Goal: Task Accomplishment & Management: Use online tool/utility

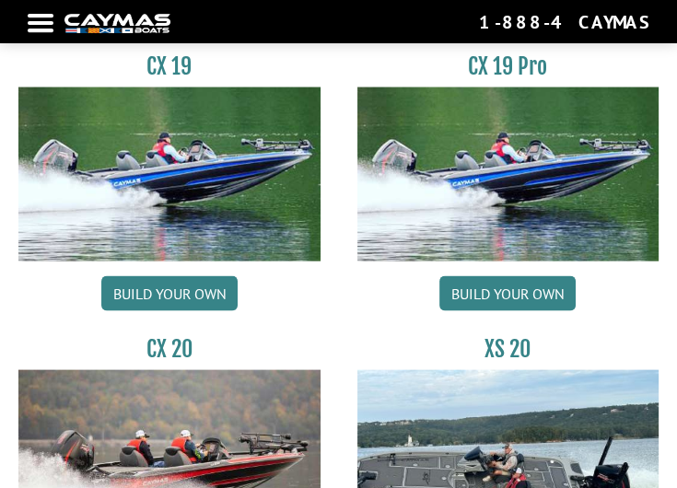
scroll to position [2526, 0]
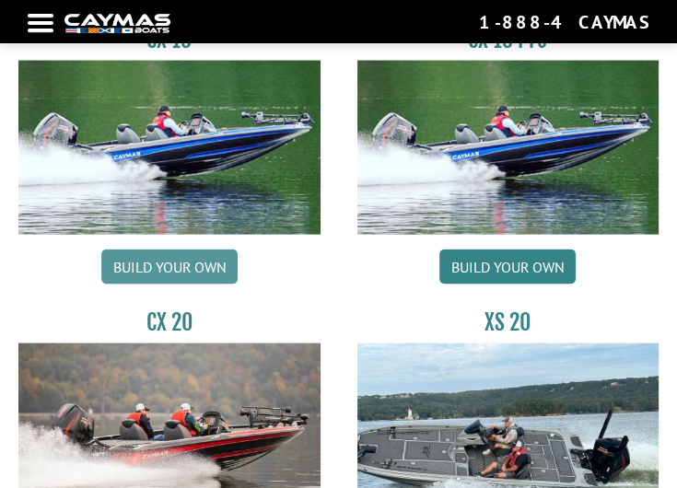
click at [186, 250] on link "Build your own" at bounding box center [169, 267] width 136 height 35
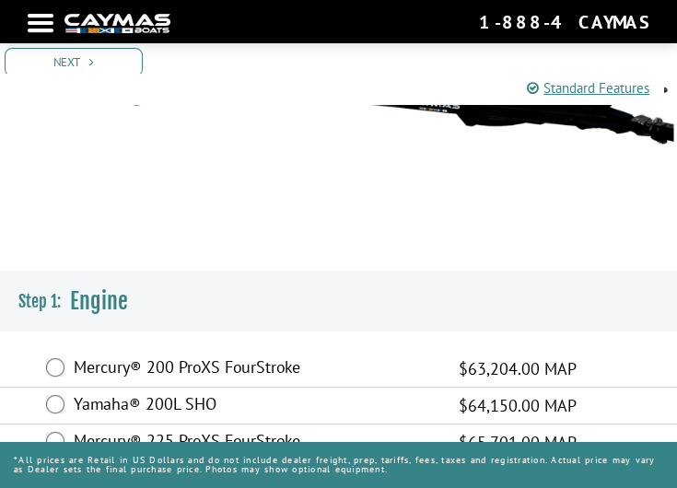
scroll to position [368, 0]
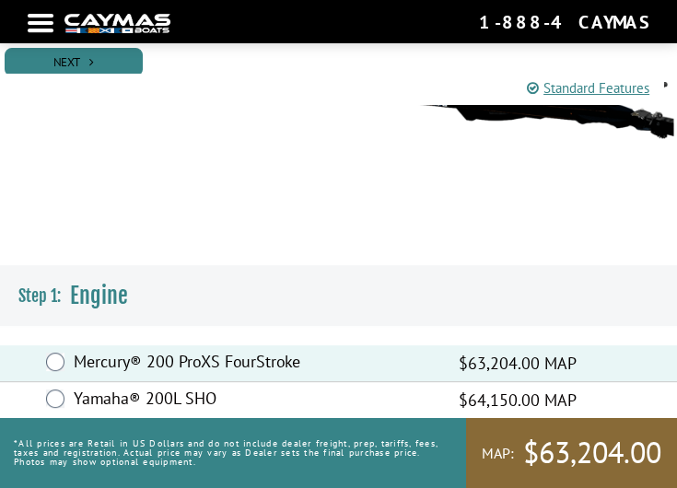
click at [83, 62] on link "Next" at bounding box center [74, 62] width 138 height 29
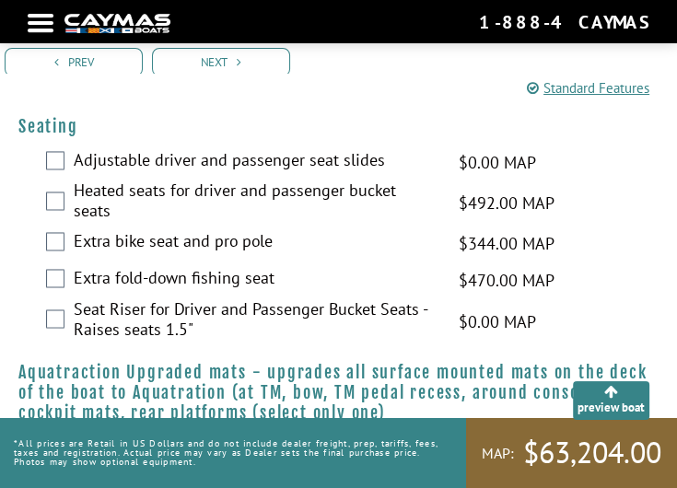
scroll to position [2052, 0]
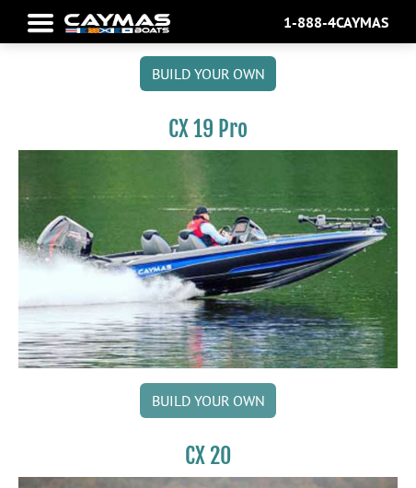
scroll to position [4736, 0]
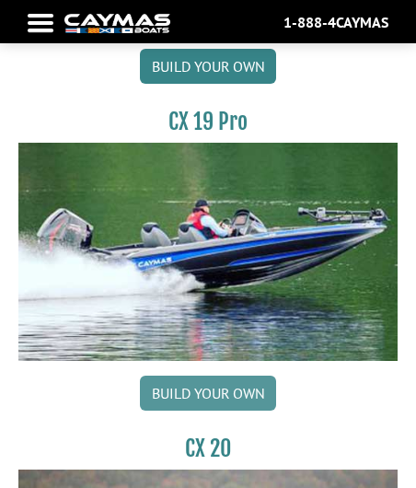
click at [201, 381] on link "Build your own" at bounding box center [208, 393] width 136 height 35
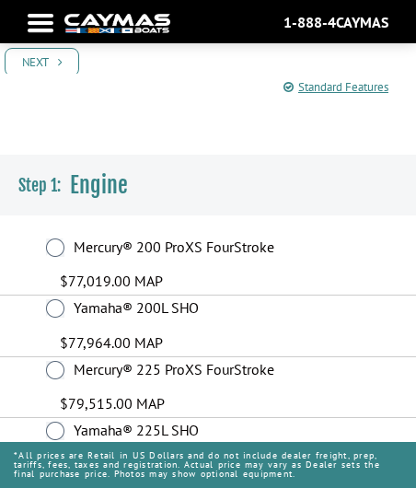
scroll to position [315, 0]
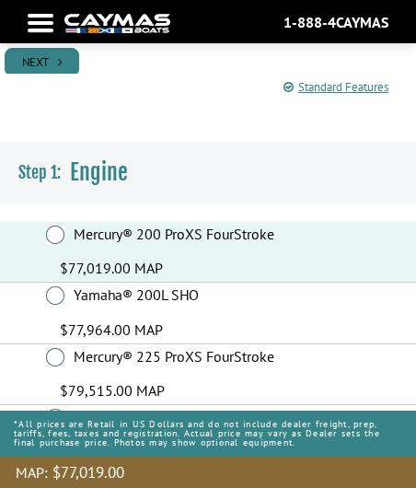
click at [61, 65] on icon "Pagination" at bounding box center [60, 62] width 5 height 12
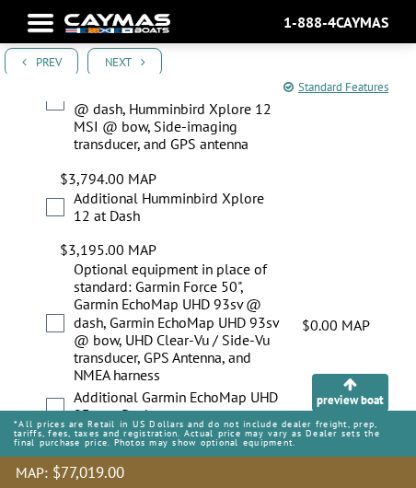
scroll to position [1736, 0]
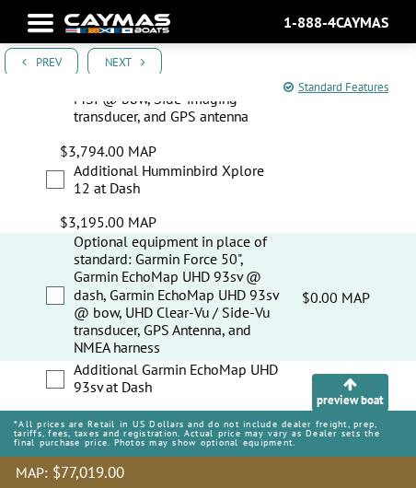
click at [56, 186] on div "Additional Humminbird Xplore 12 at Dash $3,195.00 MAP $3,772.00 MSRP" at bounding box center [208, 197] width 416 height 71
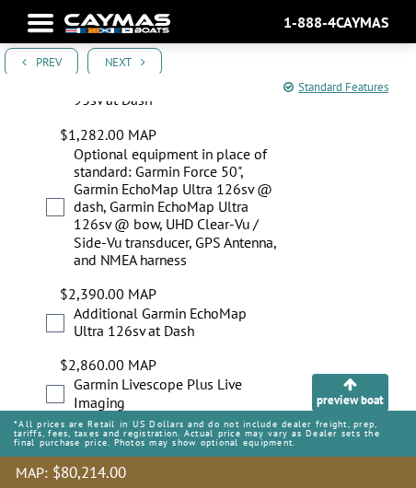
scroll to position [2000, 0]
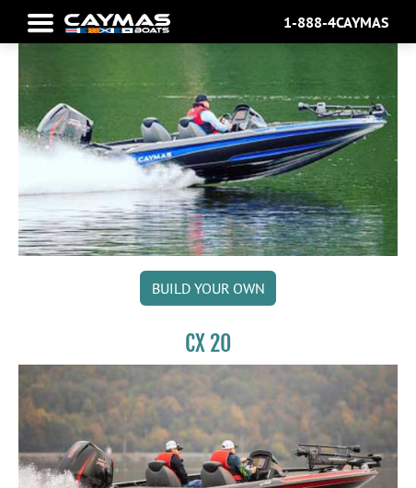
scroll to position [4842, 0]
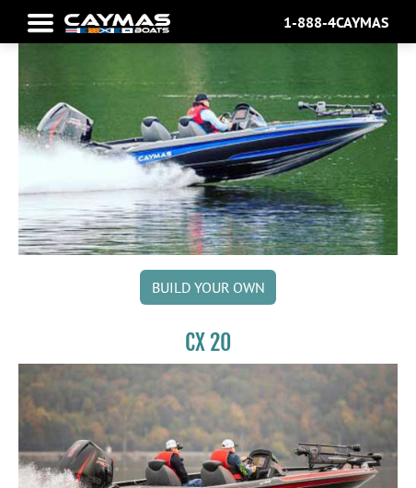
click at [205, 270] on link "Build your own" at bounding box center [208, 287] width 136 height 35
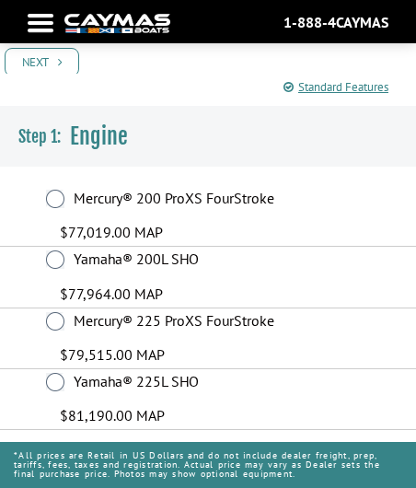
scroll to position [386, 0]
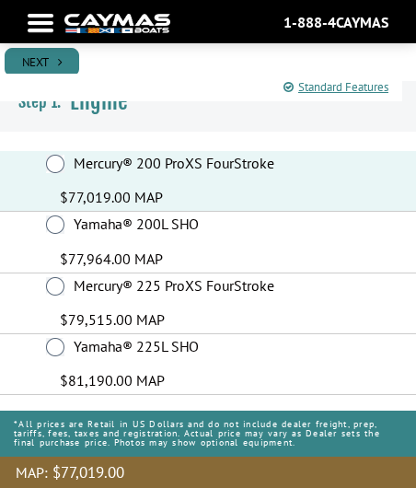
click at [35, 53] on link "Next" at bounding box center [42, 62] width 75 height 29
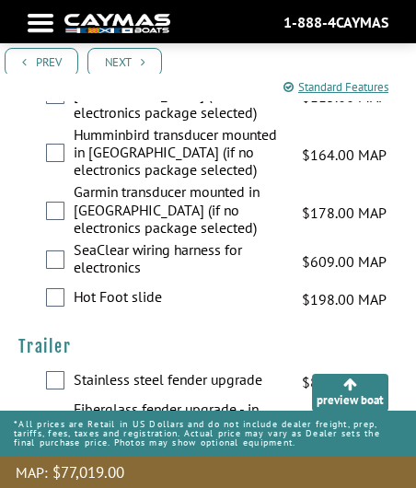
scroll to position [4045, 0]
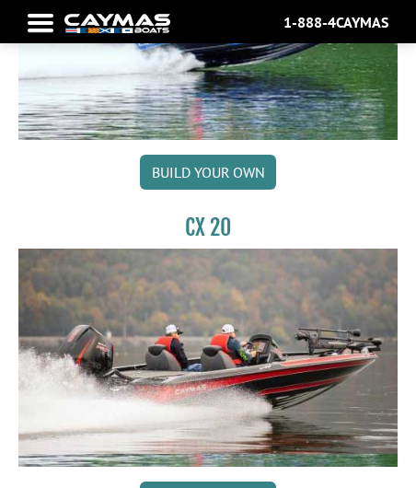
scroll to position [5000, 0]
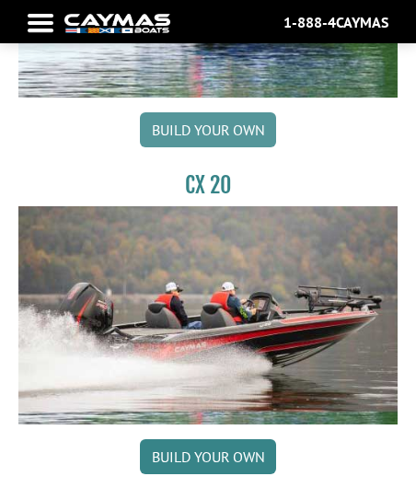
click at [191, 120] on link "Build your own" at bounding box center [208, 129] width 136 height 35
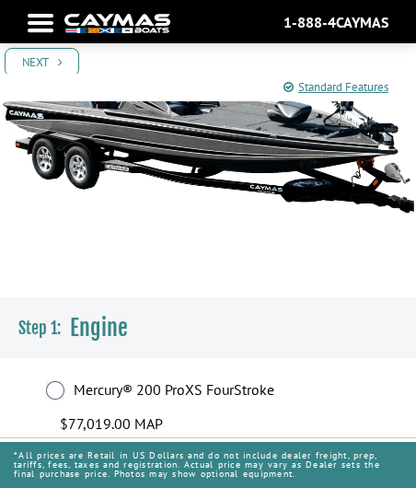
scroll to position [368, 0]
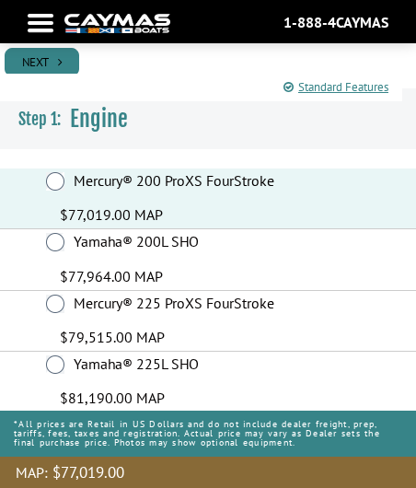
click at [59, 62] on icon "Pagination" at bounding box center [60, 62] width 5 height 12
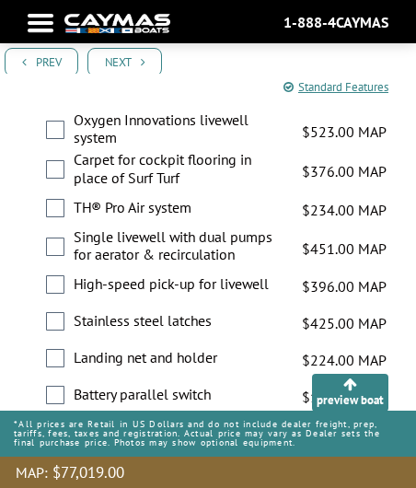
scroll to position [3729, 0]
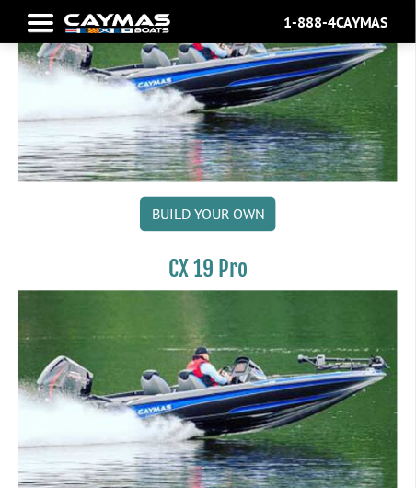
scroll to position [4842, 0]
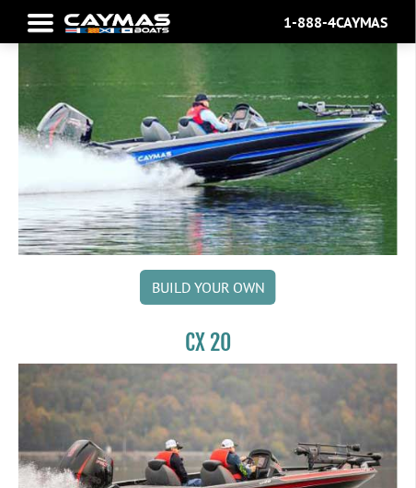
click at [183, 274] on link "Build your own" at bounding box center [208, 287] width 136 height 35
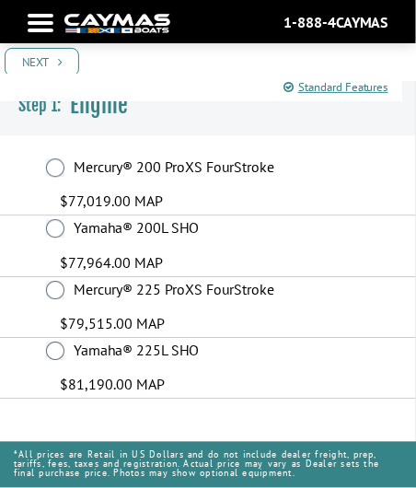
scroll to position [387, 0]
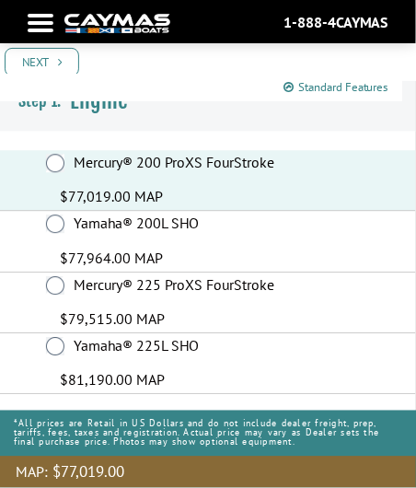
click at [315, 83] on link "Standard Features" at bounding box center [336, 87] width 105 height 18
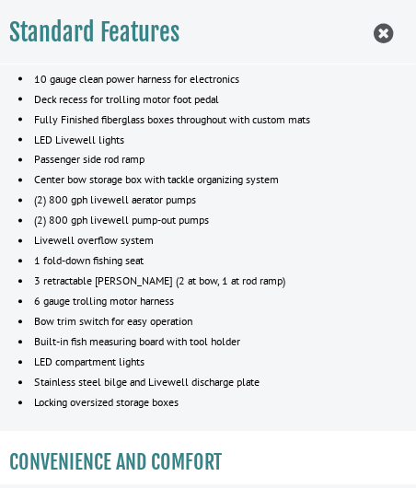
scroll to position [1607, 0]
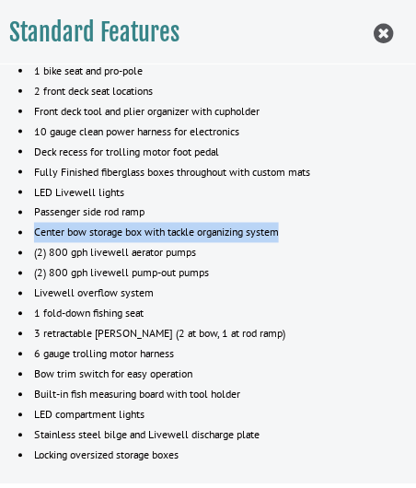
drag, startPoint x: 287, startPoint y: 236, endPoint x: 41, endPoint y: 234, distance: 246.9
click at [35, 236] on li "Center bow storage box with tackle organizing system" at bounding box center [207, 233] width 379 height 20
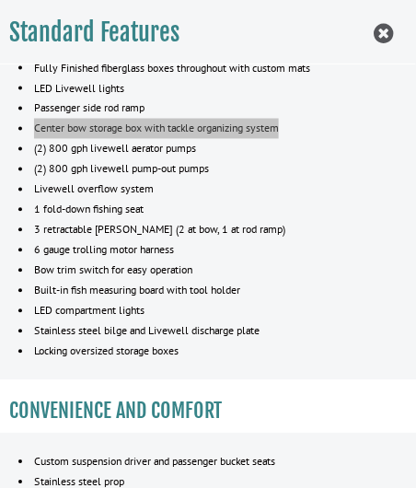
scroll to position [1713, 0]
